Goal: Task Accomplishment & Management: Manage account settings

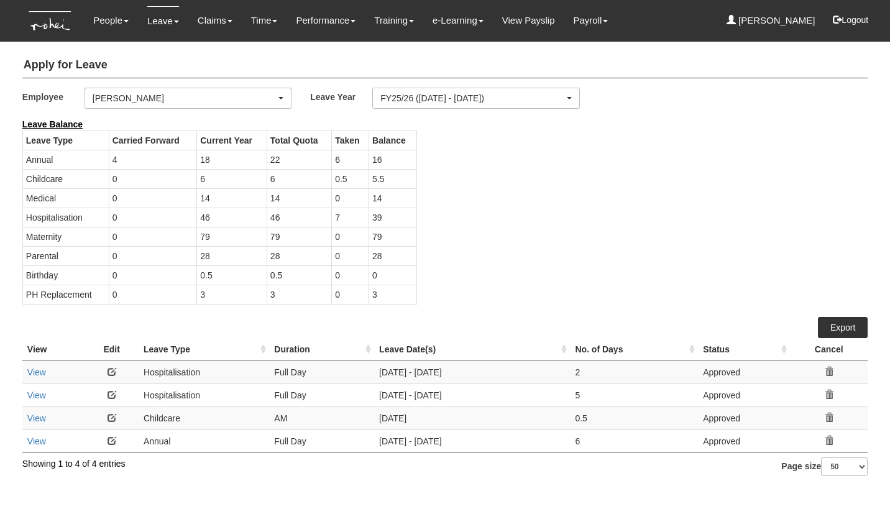
select select "b8e418c5-4215-4e95-9dcc-22ebf7c6c43a"
select select "50"
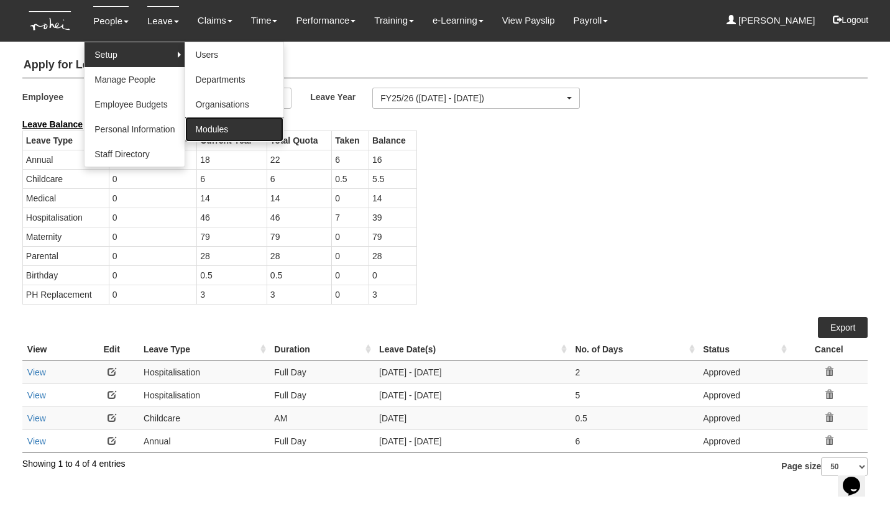
click at [226, 125] on link "Modules" at bounding box center [234, 129] width 98 height 25
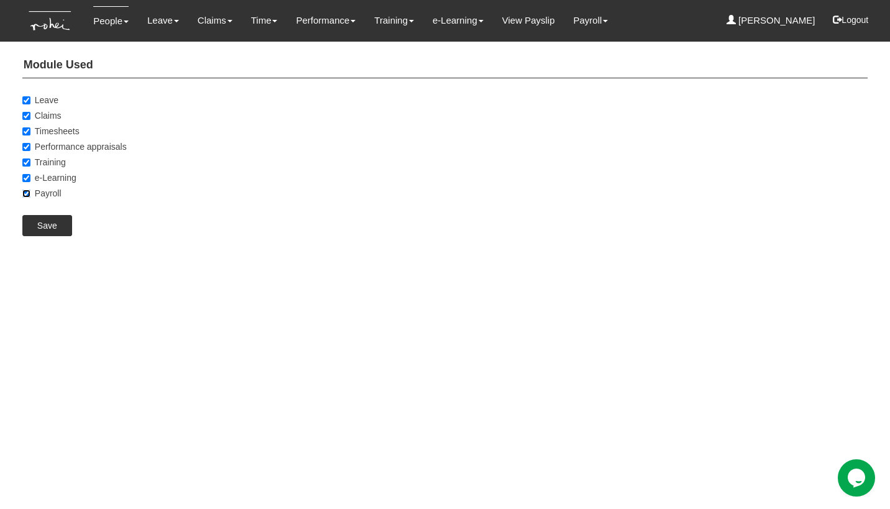
click at [26, 194] on input "Payroll" at bounding box center [26, 194] width 8 height 8
checkbox input "false"
click at [53, 228] on input "Save" at bounding box center [47, 225] width 50 height 21
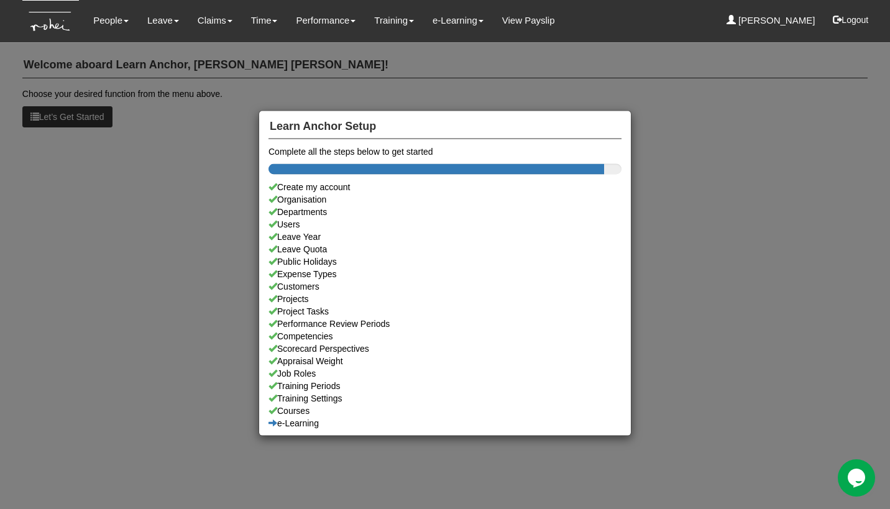
click at [174, 160] on div "Learn Anchor Setup Complete all the steps below to get started Create my accoun…" at bounding box center [445, 254] width 890 height 509
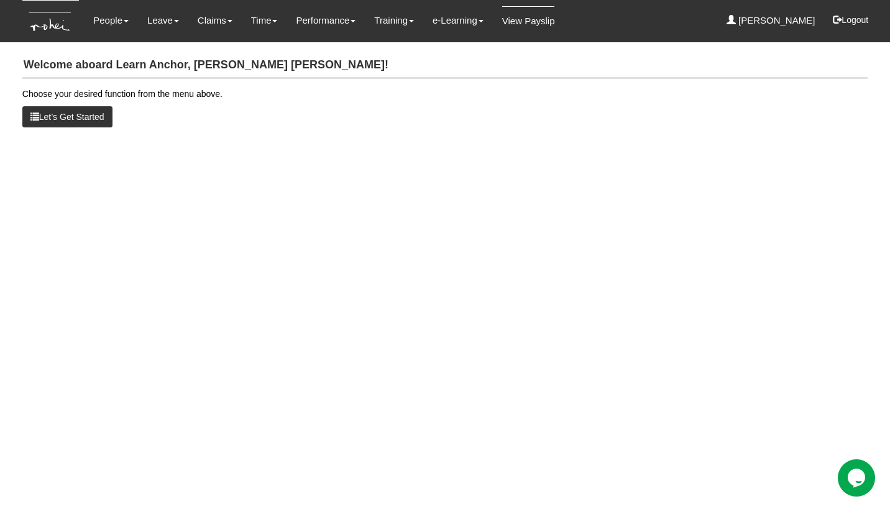
click at [526, 21] on link "View Payslip" at bounding box center [528, 20] width 53 height 29
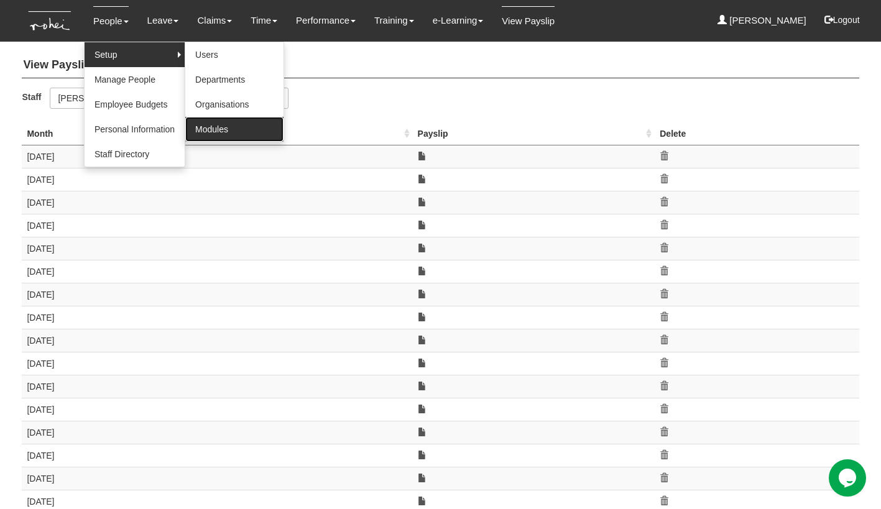
click at [216, 127] on link "Modules" at bounding box center [234, 129] width 98 height 25
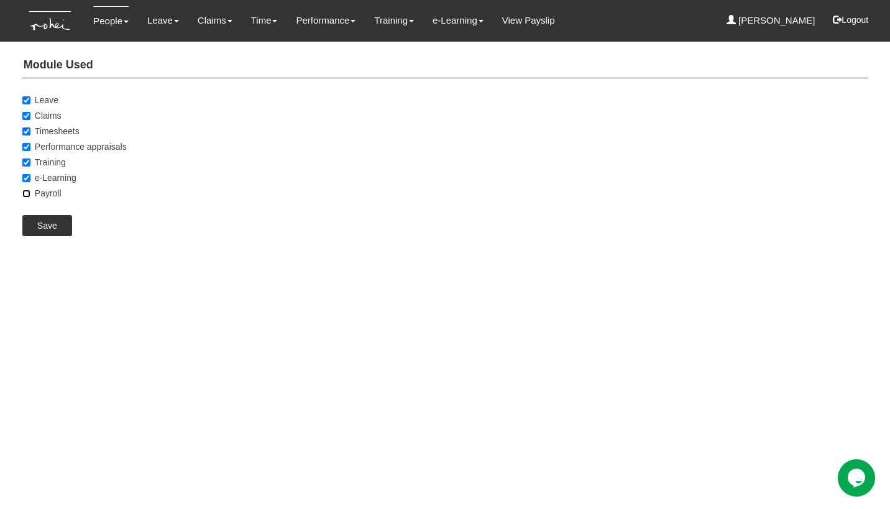
click at [27, 195] on input "Payroll" at bounding box center [26, 194] width 8 height 8
checkbox input "true"
click at [45, 225] on input "Save" at bounding box center [47, 225] width 50 height 21
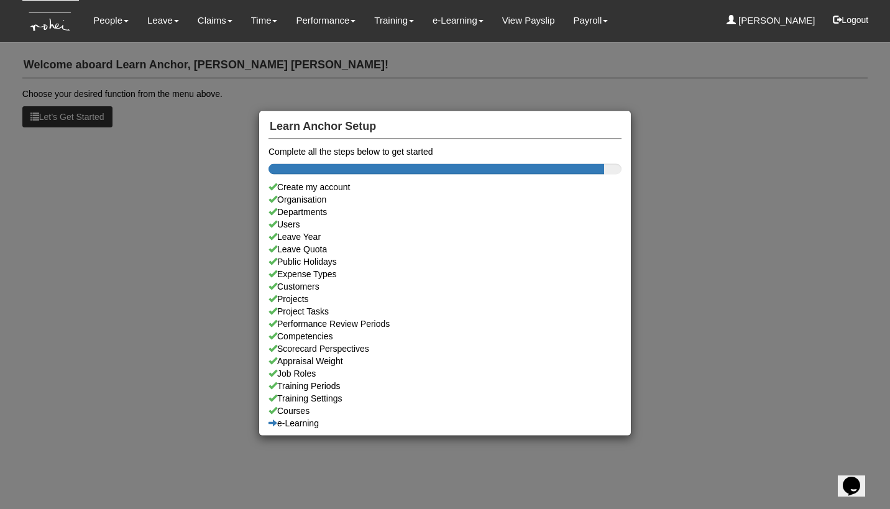
click at [176, 196] on div "Learn Anchor Setup Complete all the steps below to get started Create my accoun…" at bounding box center [445, 254] width 890 height 509
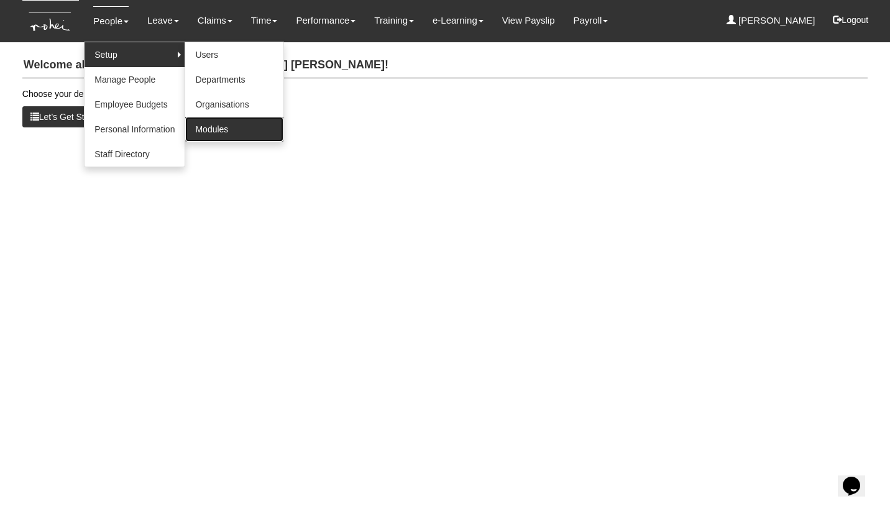
click at [242, 124] on link "Modules" at bounding box center [234, 129] width 98 height 25
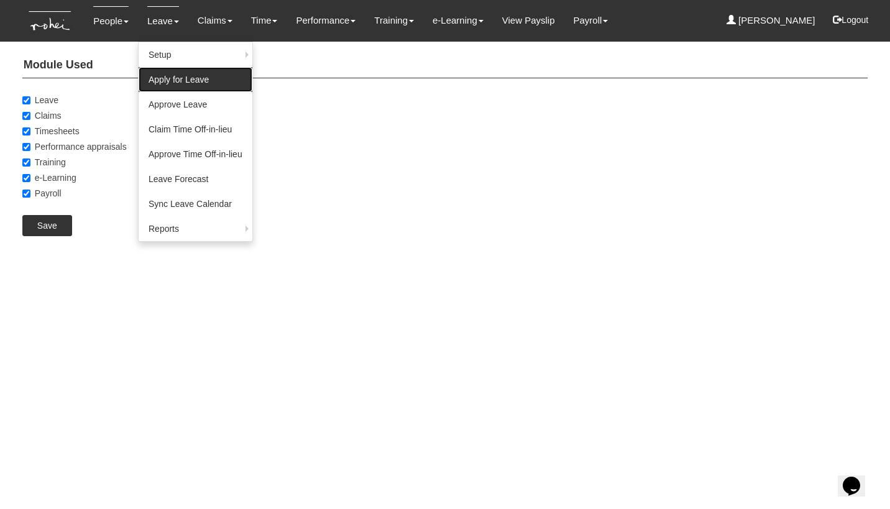
click at [162, 75] on link "Apply for Leave" at bounding box center [196, 79] width 114 height 25
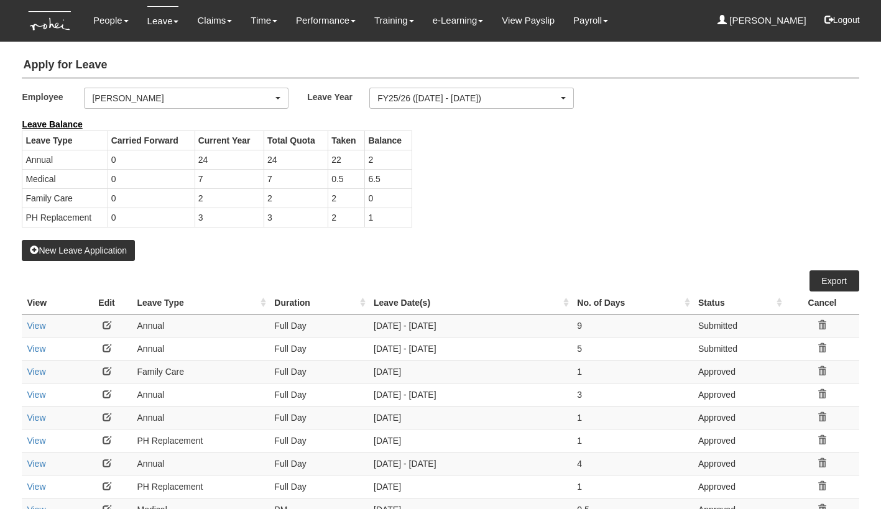
select select "50"
